Goal: Transaction & Acquisition: Purchase product/service

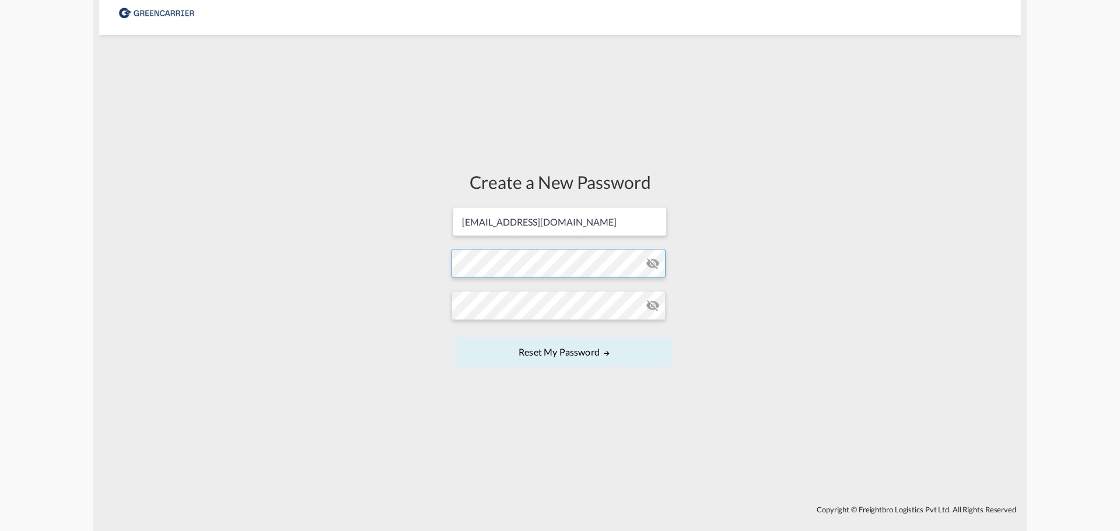
click at [538, 257] on form "dki@isanordic.com Password must contain the following: A special character A nu…" at bounding box center [559, 288] width 217 height 164
click at [581, 347] on button "Reset my password" at bounding box center [564, 352] width 217 height 29
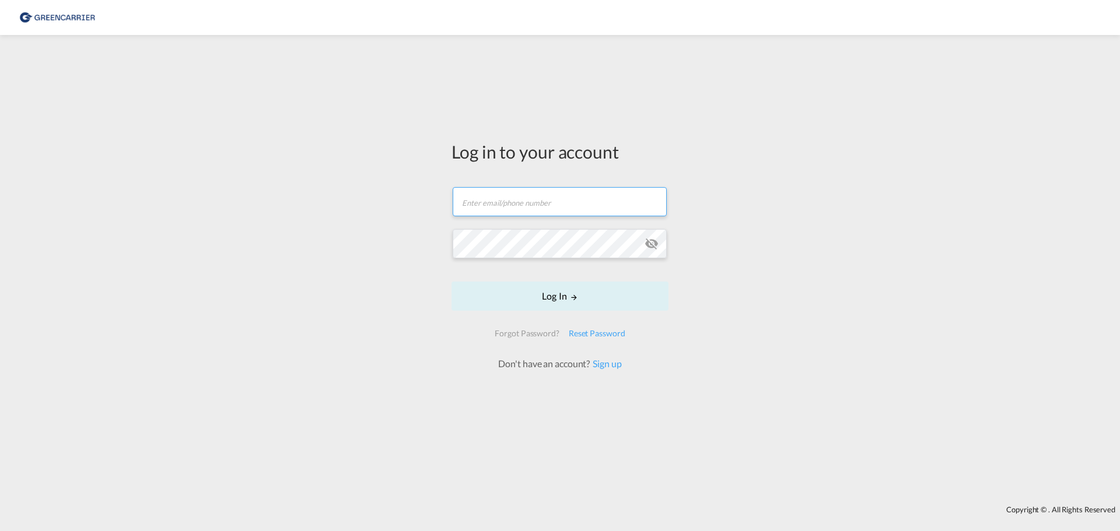
click at [513, 215] on input "text" at bounding box center [560, 201] width 214 height 29
type input "[EMAIL_ADDRESS][DOMAIN_NAME]"
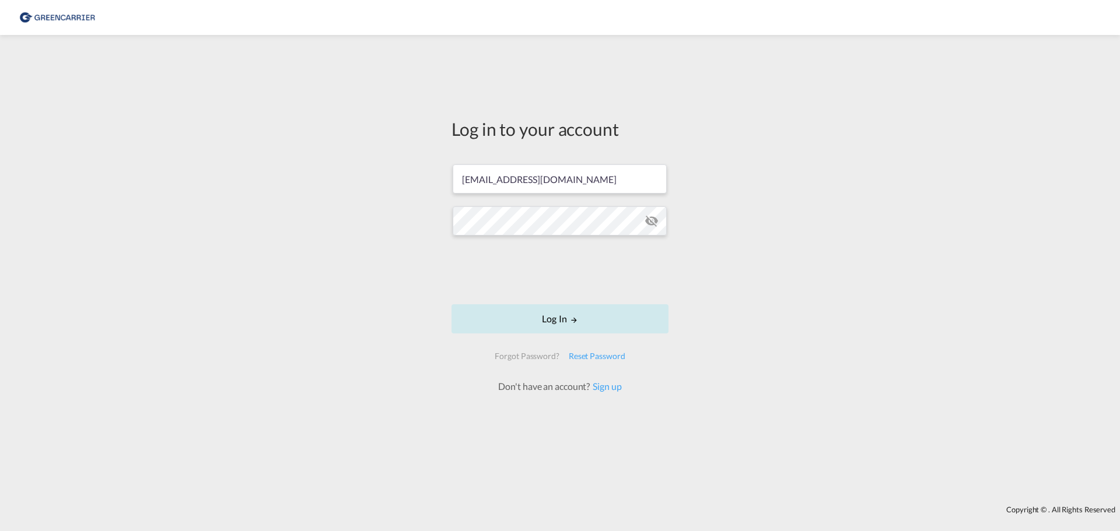
click at [582, 328] on button "Log In" at bounding box center [559, 318] width 217 height 29
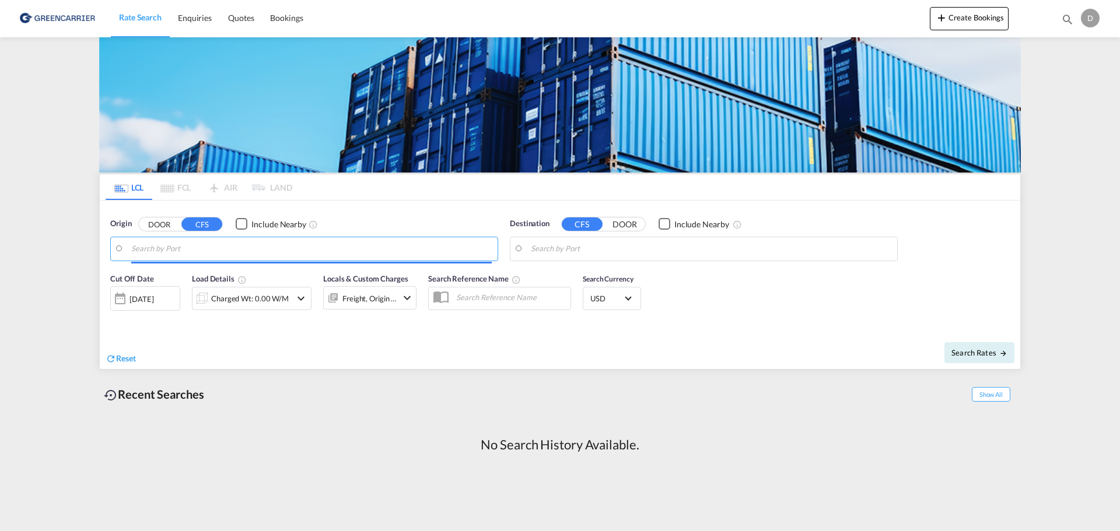
click at [250, 257] on input "Search by Port" at bounding box center [311, 248] width 360 height 17
drag, startPoint x: 285, startPoint y: 384, endPoint x: 272, endPoint y: 350, distance: 36.7
click at [285, 384] on div "Recent Searches Show All" at bounding box center [560, 392] width 922 height 32
click at [215, 262] on md-autocomplete-wrap at bounding box center [311, 251] width 360 height 23
click at [209, 248] on input "Search by Port" at bounding box center [311, 248] width 360 height 17
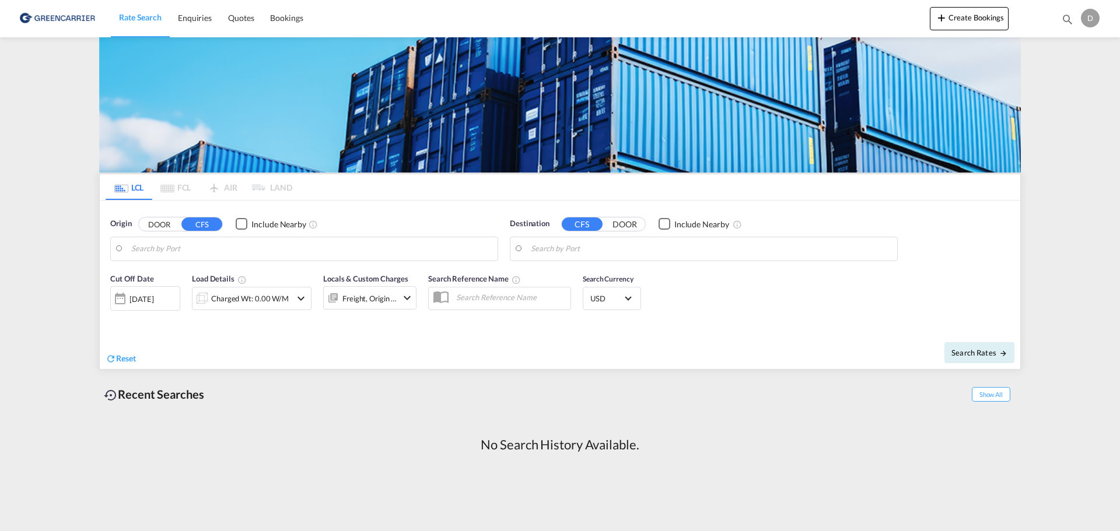
click at [211, 256] on input "Search by Port" at bounding box center [311, 248] width 360 height 17
click at [172, 227] on button "DOOR" at bounding box center [159, 224] width 41 height 13
click at [168, 248] on input "Search by Door" at bounding box center [311, 248] width 360 height 17
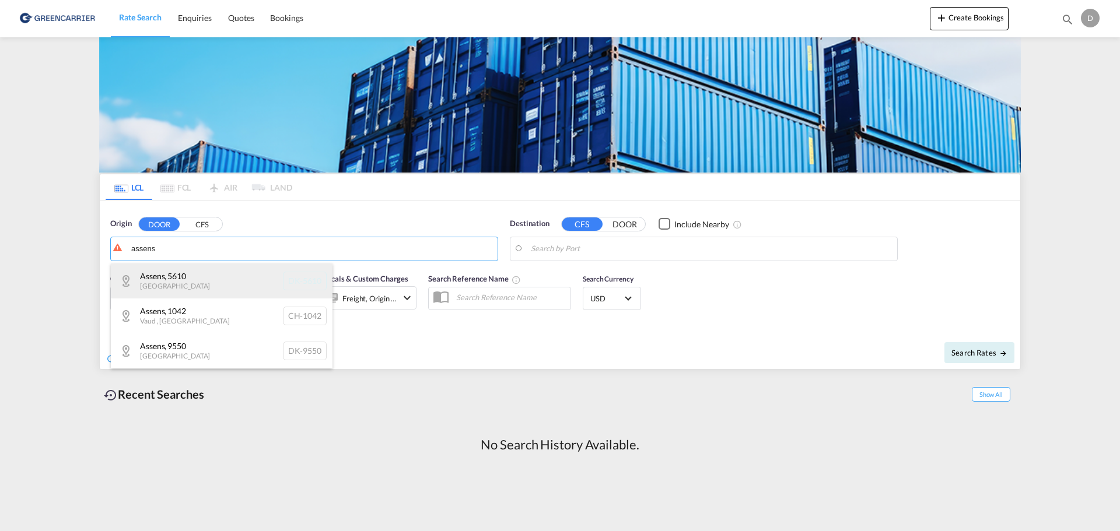
click at [202, 281] on div "Assens , 5610 Denmark DK-5610" at bounding box center [222, 281] width 222 height 35
type input "DK-5610, Assens"
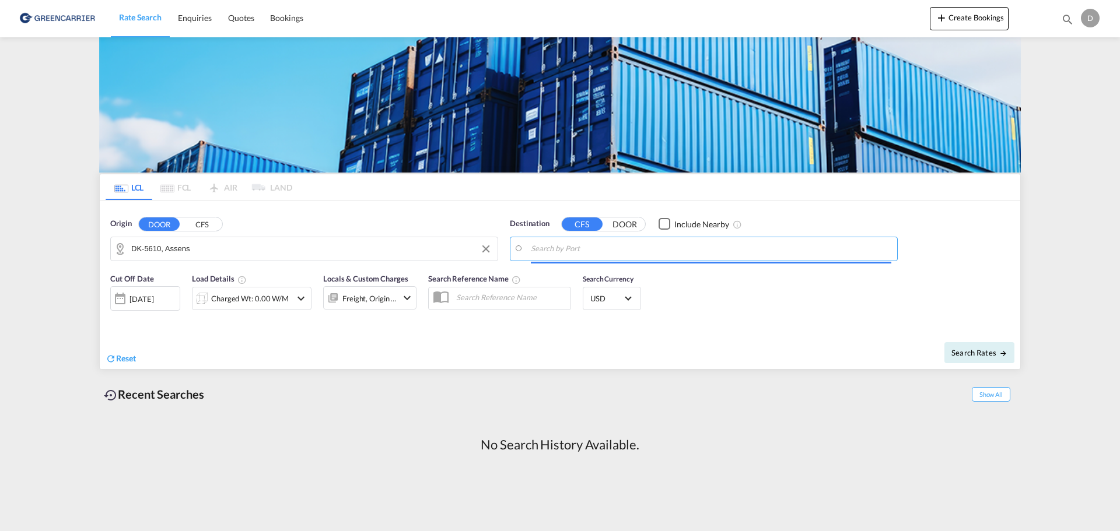
click at [618, 253] on input "Search by Port" at bounding box center [711, 248] width 360 height 17
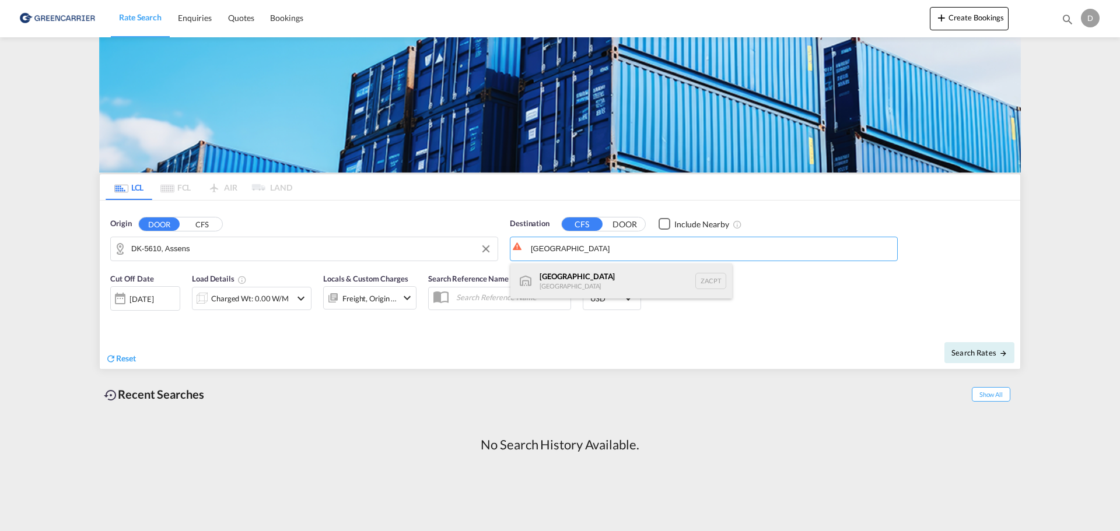
click at [587, 280] on div "Cape Town South Africa ZACPT" at bounding box center [621, 281] width 222 height 35
type input "Cape Town, ZACPT"
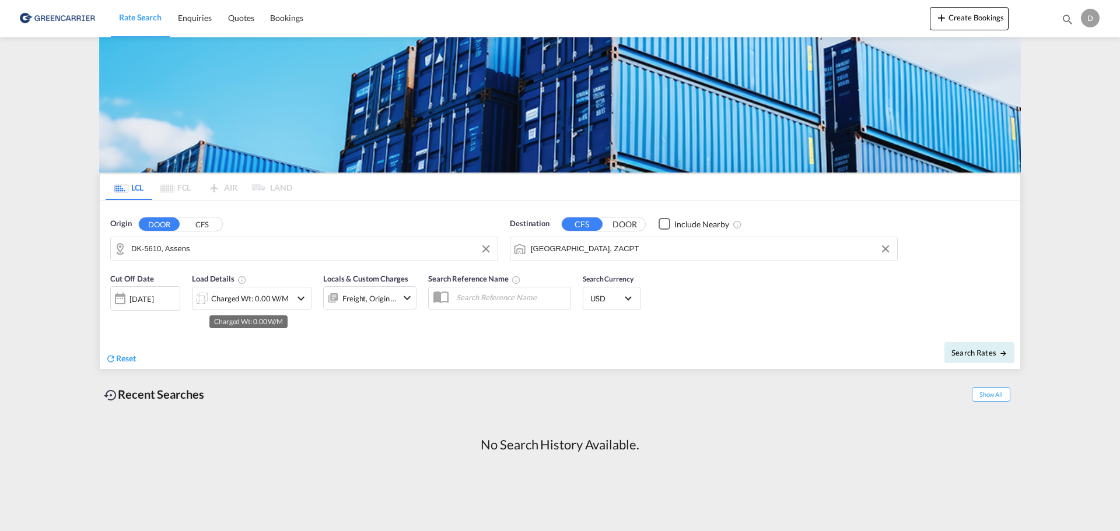
click at [274, 297] on div "Charged Wt: 0.00 W/M" at bounding box center [250, 298] width 78 height 16
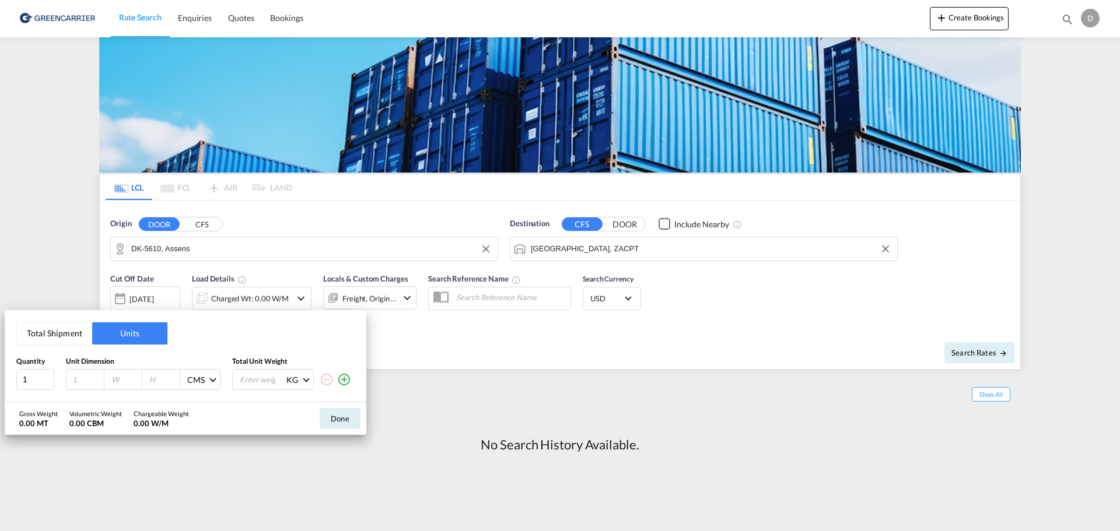
click at [83, 379] on input "number" at bounding box center [87, 379] width 31 height 10
click at [73, 380] on input "number" at bounding box center [87, 379] width 31 height 10
type input "190"
type input "80"
type input "140"
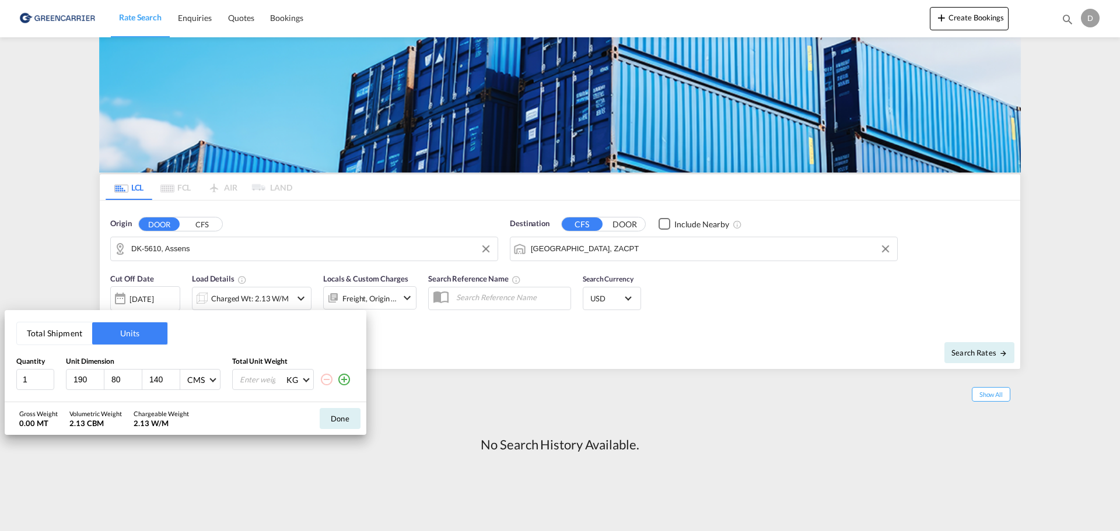
click at [267, 381] on input "number" at bounding box center [262, 380] width 47 height 20
type input "539"
click at [351, 419] on button "Done" at bounding box center [340, 418] width 41 height 21
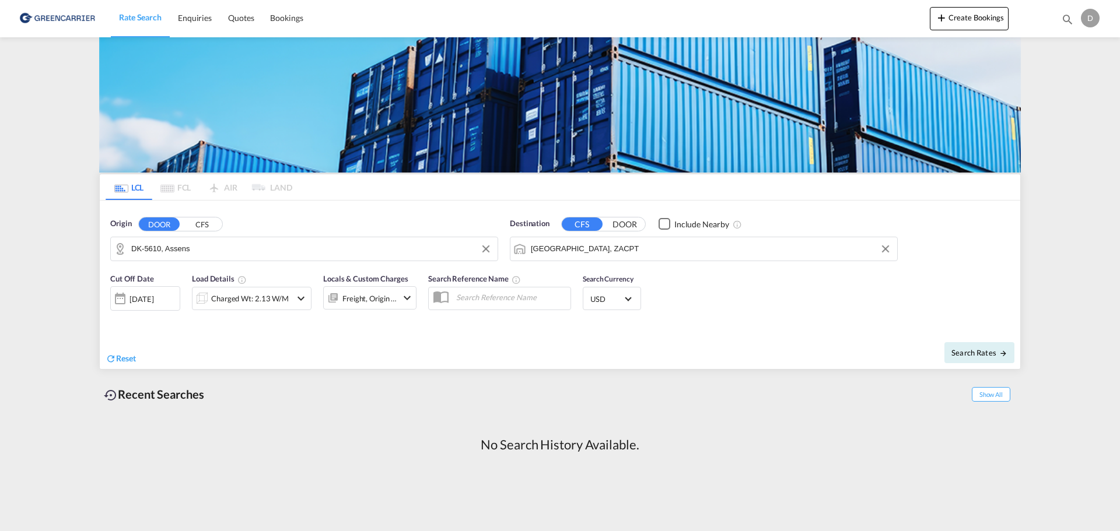
click at [632, 303] on md-select-value "USD" at bounding box center [611, 298] width 45 height 16
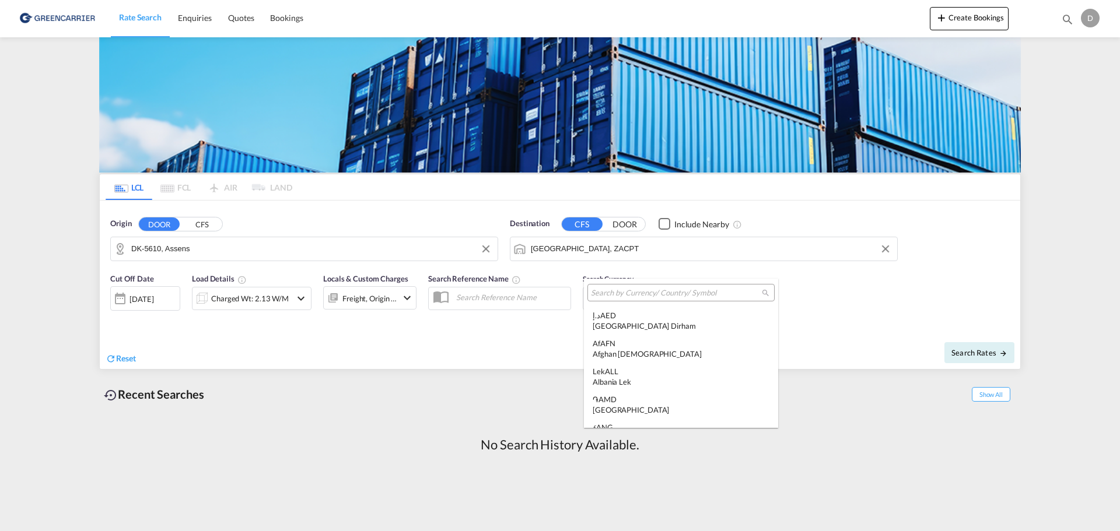
scroll to position [4027, 0]
click at [894, 325] on md-backdrop at bounding box center [560, 265] width 1120 height 531
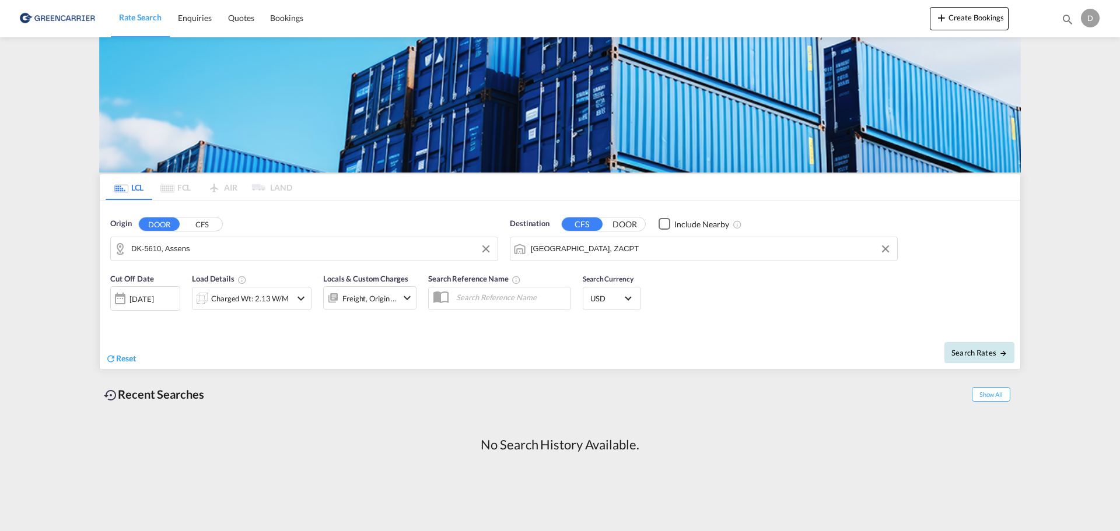
click at [983, 354] on span "Search Rates" at bounding box center [979, 352] width 56 height 9
type input "5610 to ZACPT / 8 Oct 2025"
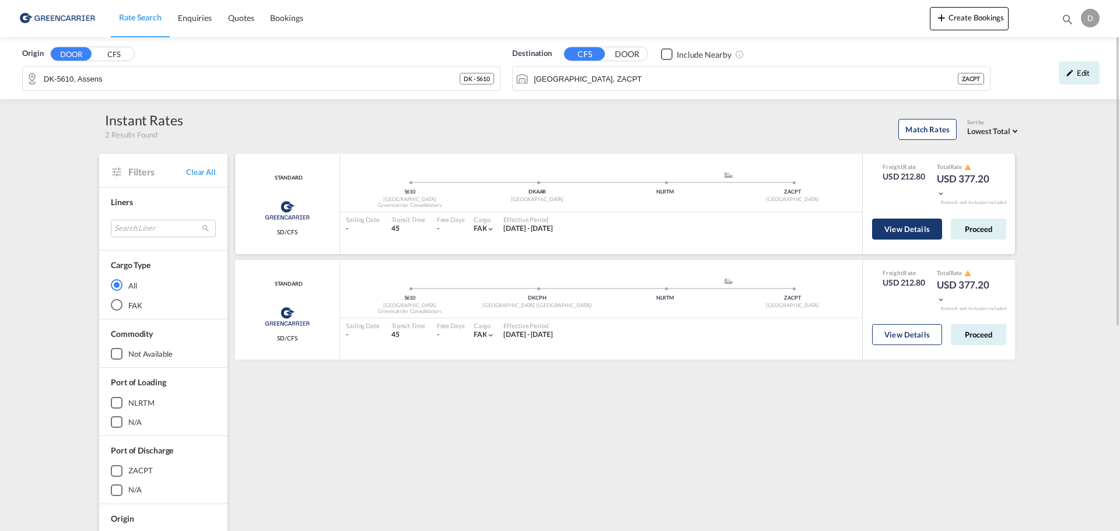
click at [914, 234] on button "View Details" at bounding box center [907, 229] width 70 height 21
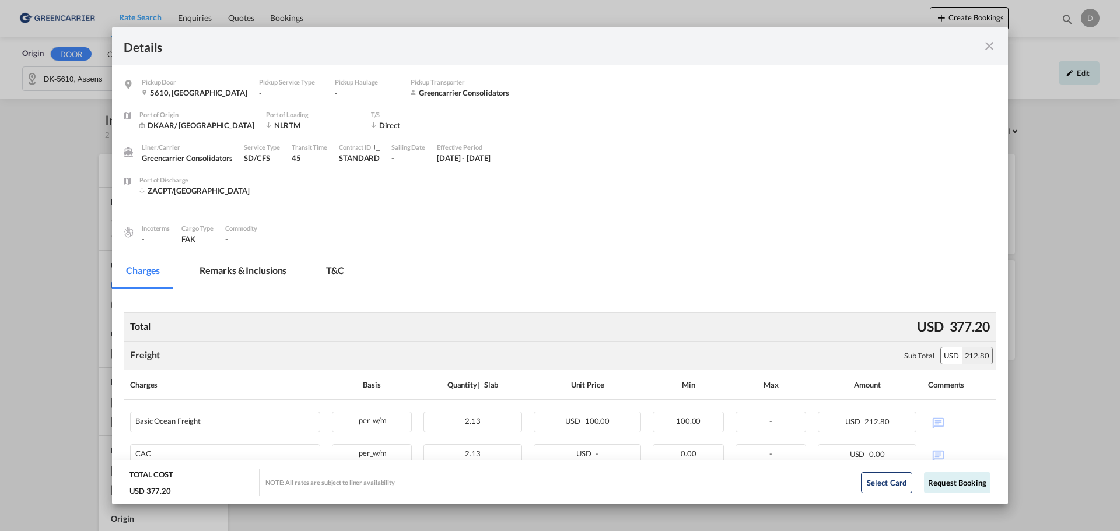
click at [267, 278] on md-tab-item "Remarks & Inclusions" at bounding box center [242, 273] width 115 height 32
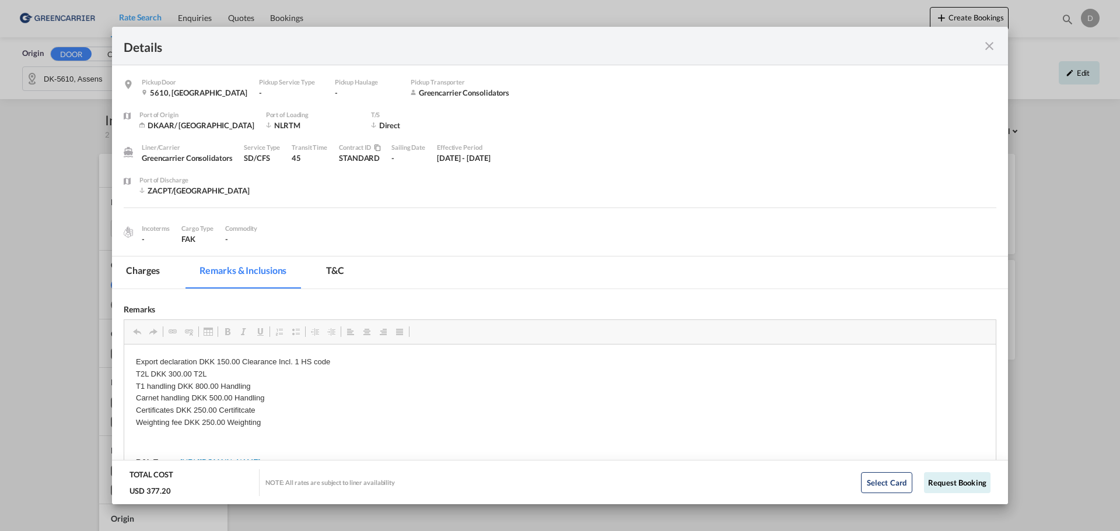
click at [992, 42] on md-icon "icon-close fg-AAA8AD m-0 cursor" at bounding box center [989, 46] width 14 height 14
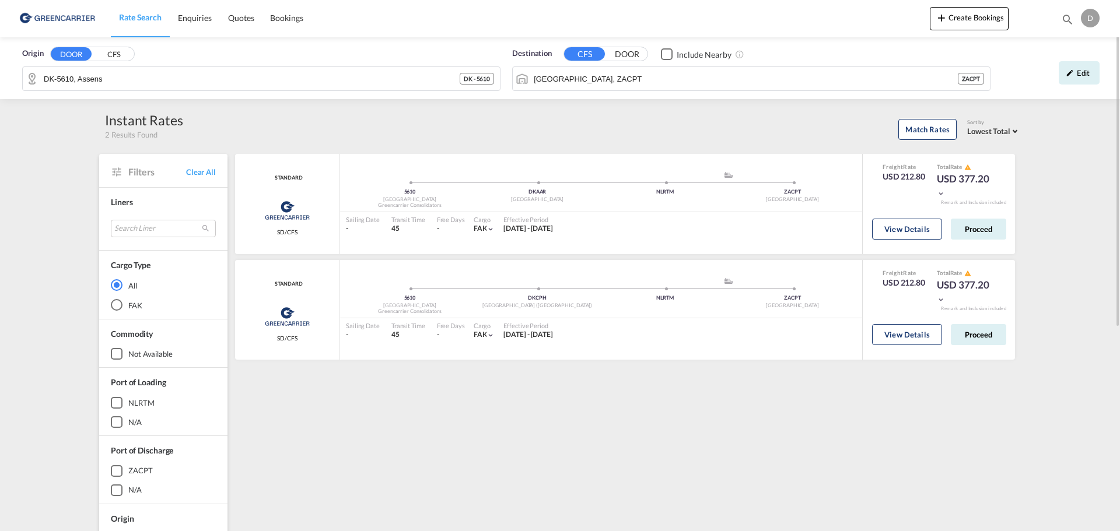
click at [1066, 173] on div "Origin DOOR CFS DK-5610, Assens DK - 5610 Destination CFS DOOR Include Nearby C…" at bounding box center [560, 450] width 1120 height 827
click at [1074, 66] on div "Edit" at bounding box center [1079, 72] width 41 height 23
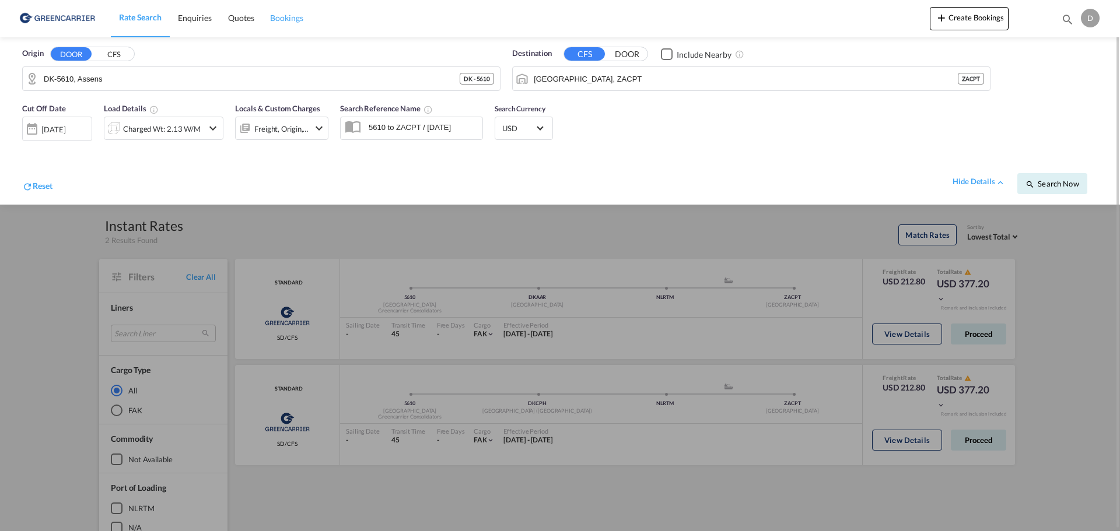
click at [298, 19] on span "Bookings" at bounding box center [286, 18] width 33 height 10
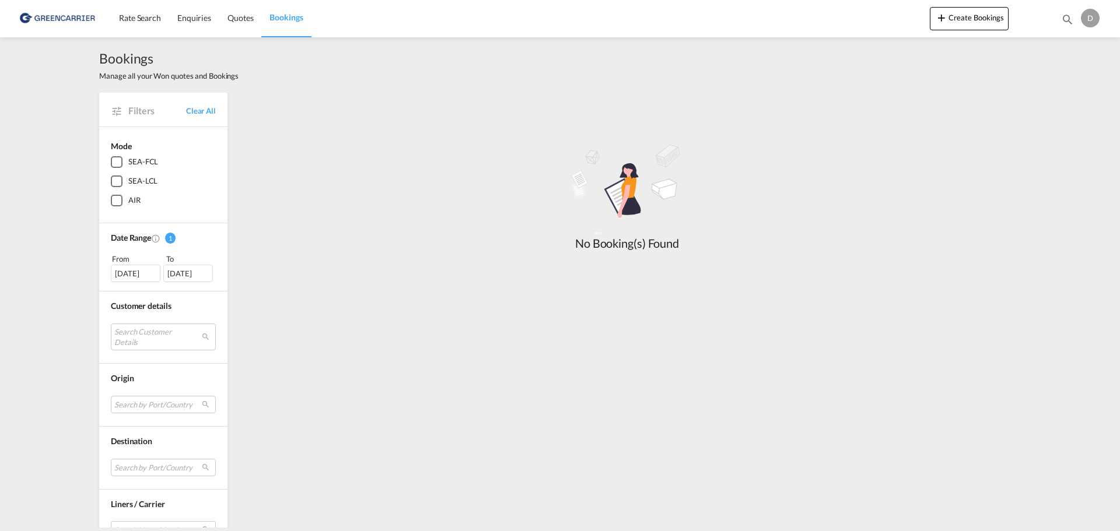
click at [106, 55] on span "Bookings" at bounding box center [168, 58] width 139 height 19
click at [80, 19] on img at bounding box center [56, 18] width 79 height 26
click at [129, 10] on link "Rate Search" at bounding box center [140, 18] width 58 height 38
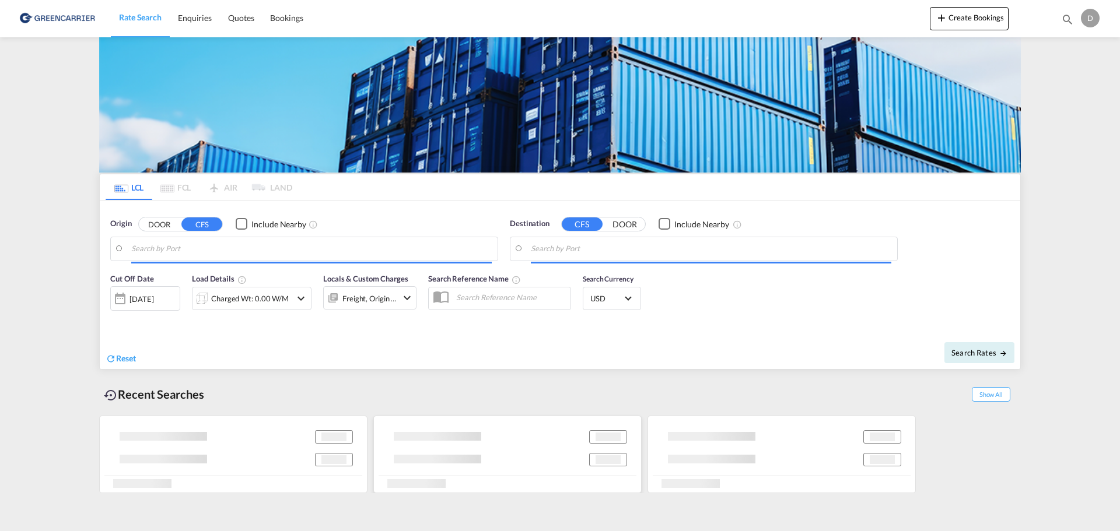
type input "DK-5610, Assens"
type input "Cape Town, ZACPT"
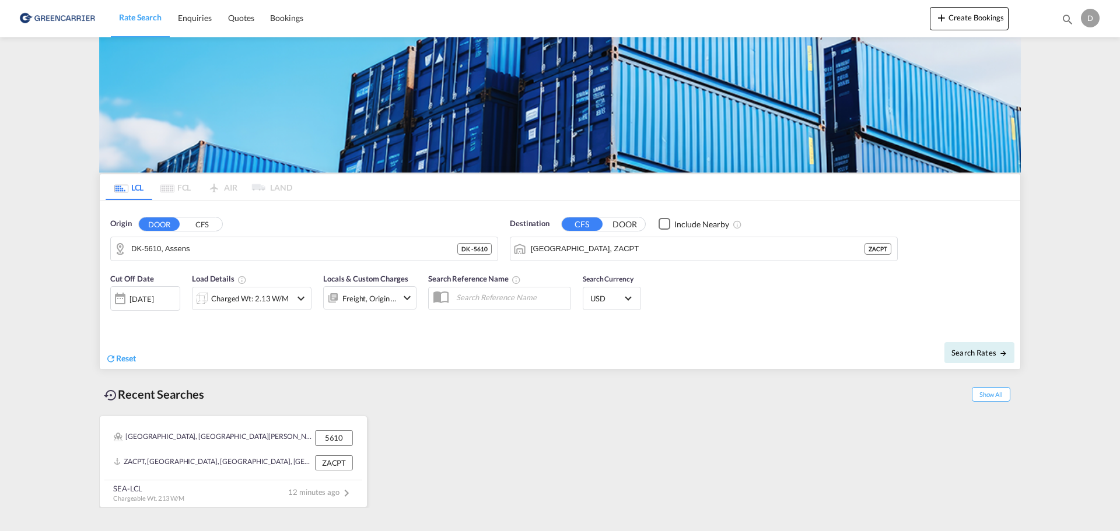
click at [201, 441] on div "Aborg, Aborg Mark, Aborg Strand, Assens, Bækager, Bæring, Bågoe, Barl Tårup, Ba…" at bounding box center [213, 437] width 198 height 15
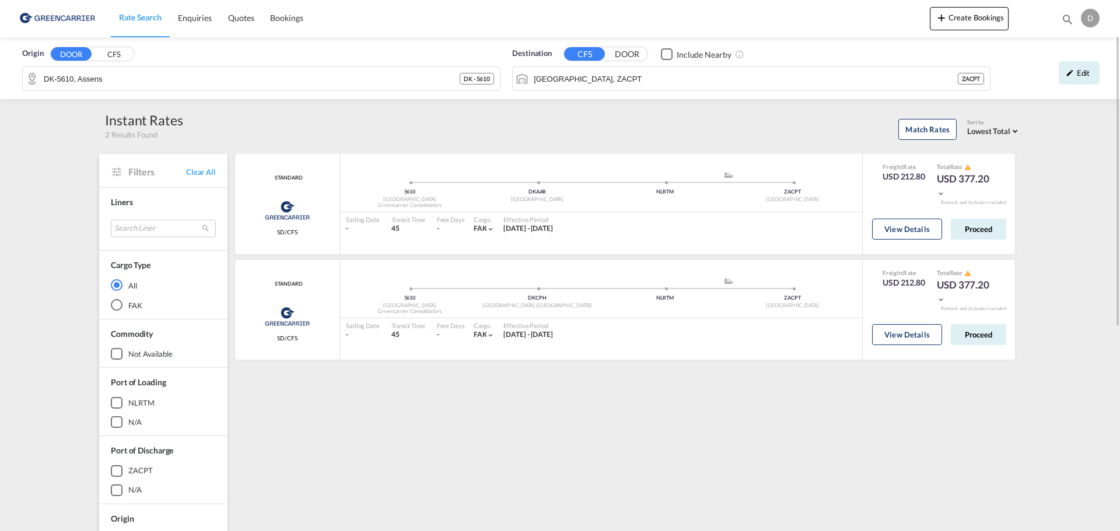
click at [1094, 22] on div "D" at bounding box center [1090, 18] width 19 height 19
click at [1080, 57] on button "My Profile" at bounding box center [1077, 51] width 76 height 23
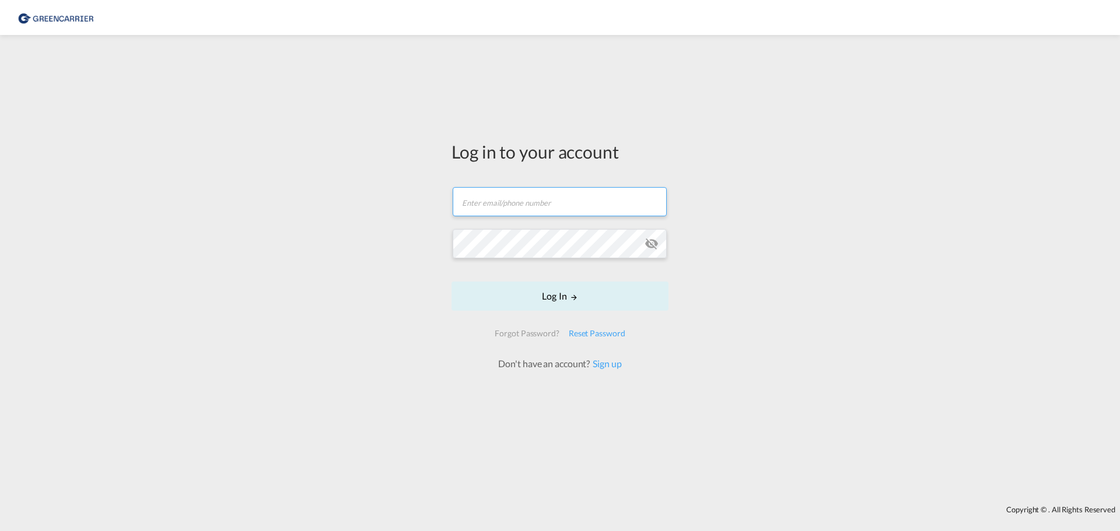
drag, startPoint x: 510, startPoint y: 206, endPoint x: 448, endPoint y: 206, distance: 61.8
click at [510, 206] on input "text" at bounding box center [560, 201] width 214 height 29
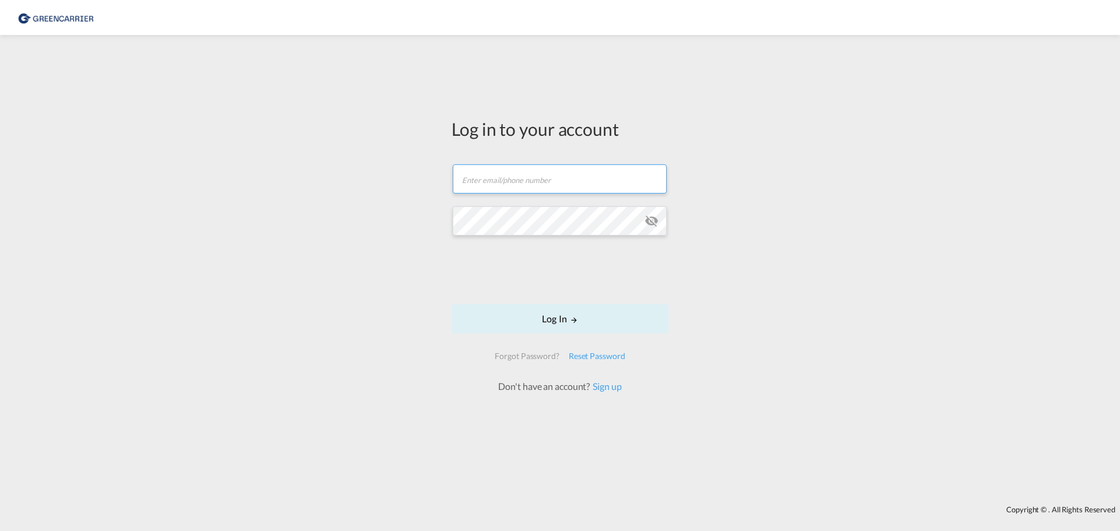
type input "[EMAIL_ADDRESS][DOMAIN_NAME]"
click at [541, 204] on form "[EMAIL_ADDRESS][DOMAIN_NAME] Password field is required Log In Forgot Password?…" at bounding box center [559, 273] width 217 height 240
click at [573, 323] on md-icon "LOGIN" at bounding box center [574, 320] width 8 height 8
click at [550, 319] on button "Log In" at bounding box center [559, 318] width 217 height 29
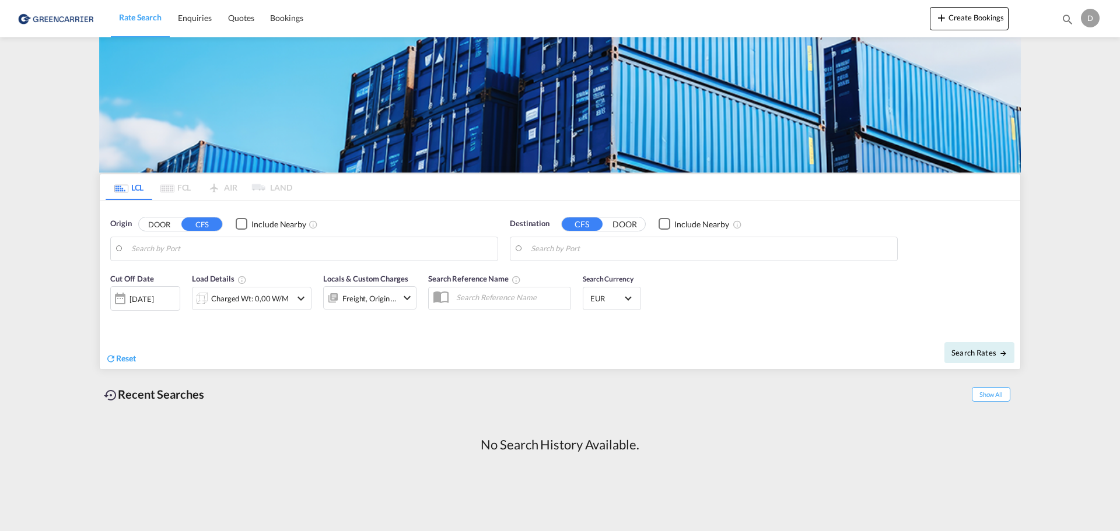
click at [180, 192] on md-pagination-wrapper "LCL FCL AIR LAND" at bounding box center [199, 187] width 187 height 26
click at [283, 17] on span "Bookings" at bounding box center [286, 18] width 33 height 10
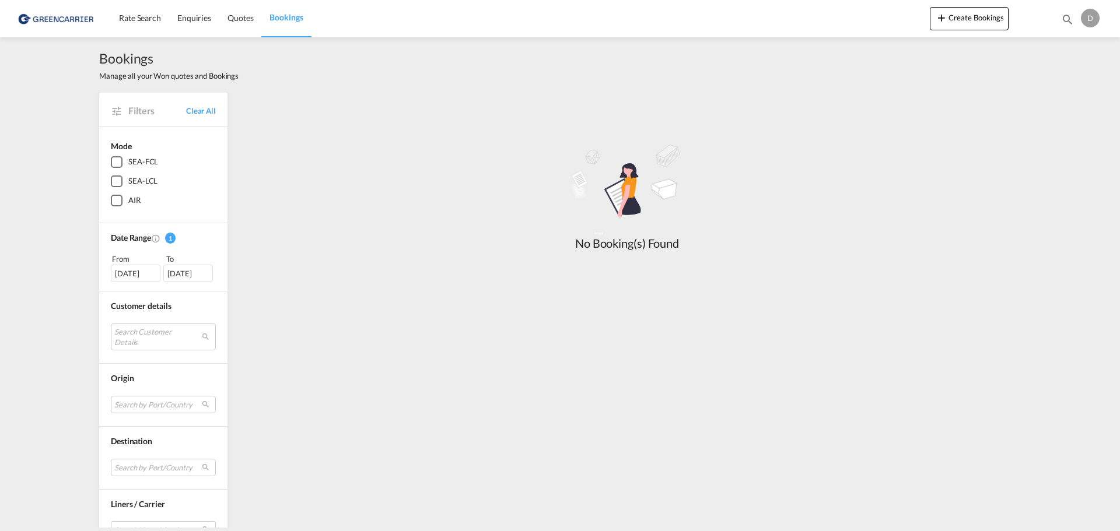
click at [1089, 23] on div "D" at bounding box center [1090, 18] width 19 height 19
click at [1069, 53] on button "My Profile" at bounding box center [1077, 51] width 76 height 23
